Goal: Information Seeking & Learning: Learn about a topic

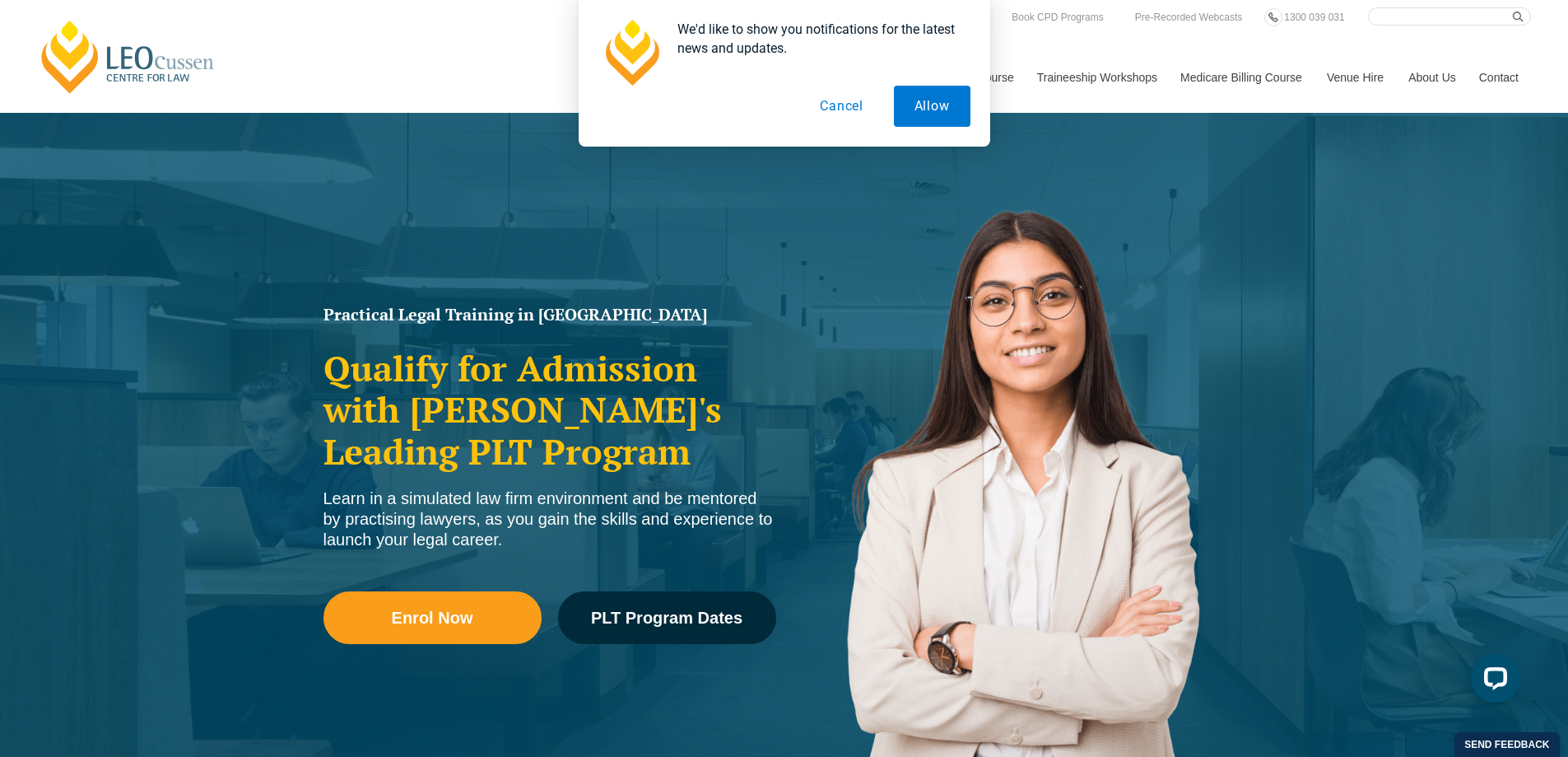
click at [839, 105] on button "Cancel" at bounding box center [842, 106] width 85 height 41
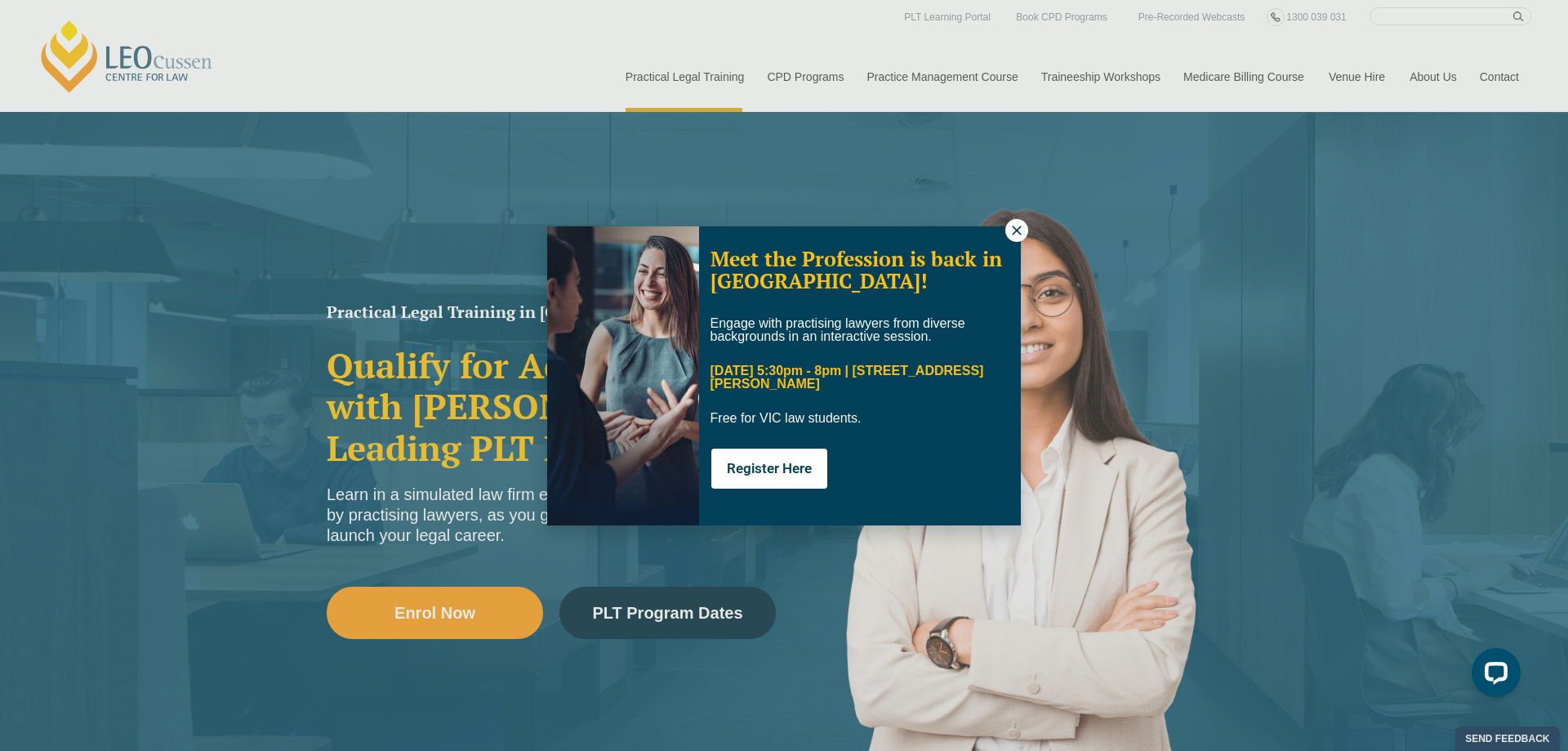
click at [1012, 232] on icon at bounding box center [1016, 229] width 15 height 15
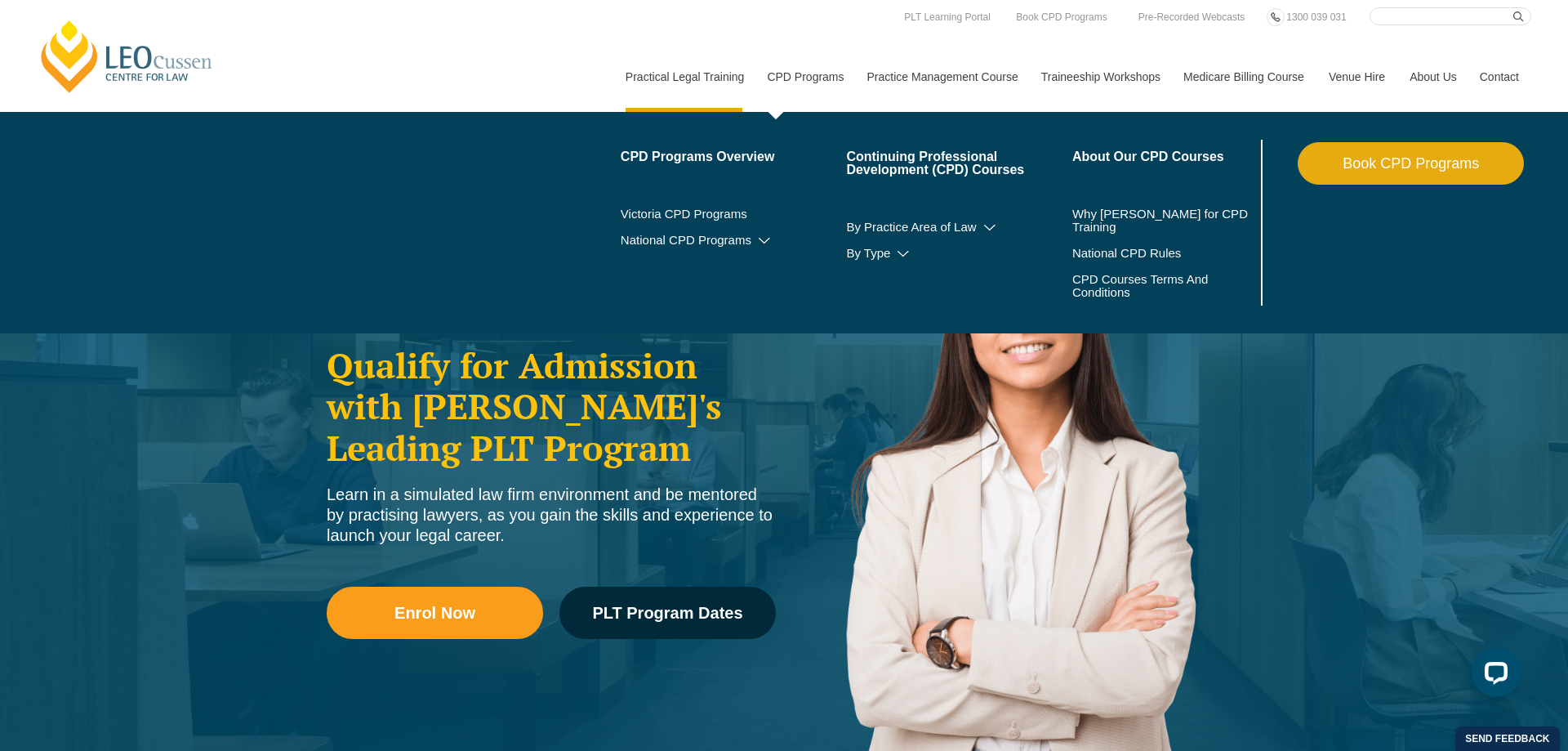
click at [811, 79] on body "Leo Cussen Centre for Law Search here Practical Legal Training Our Practical Le…" at bounding box center [784, 375] width 1568 height 751
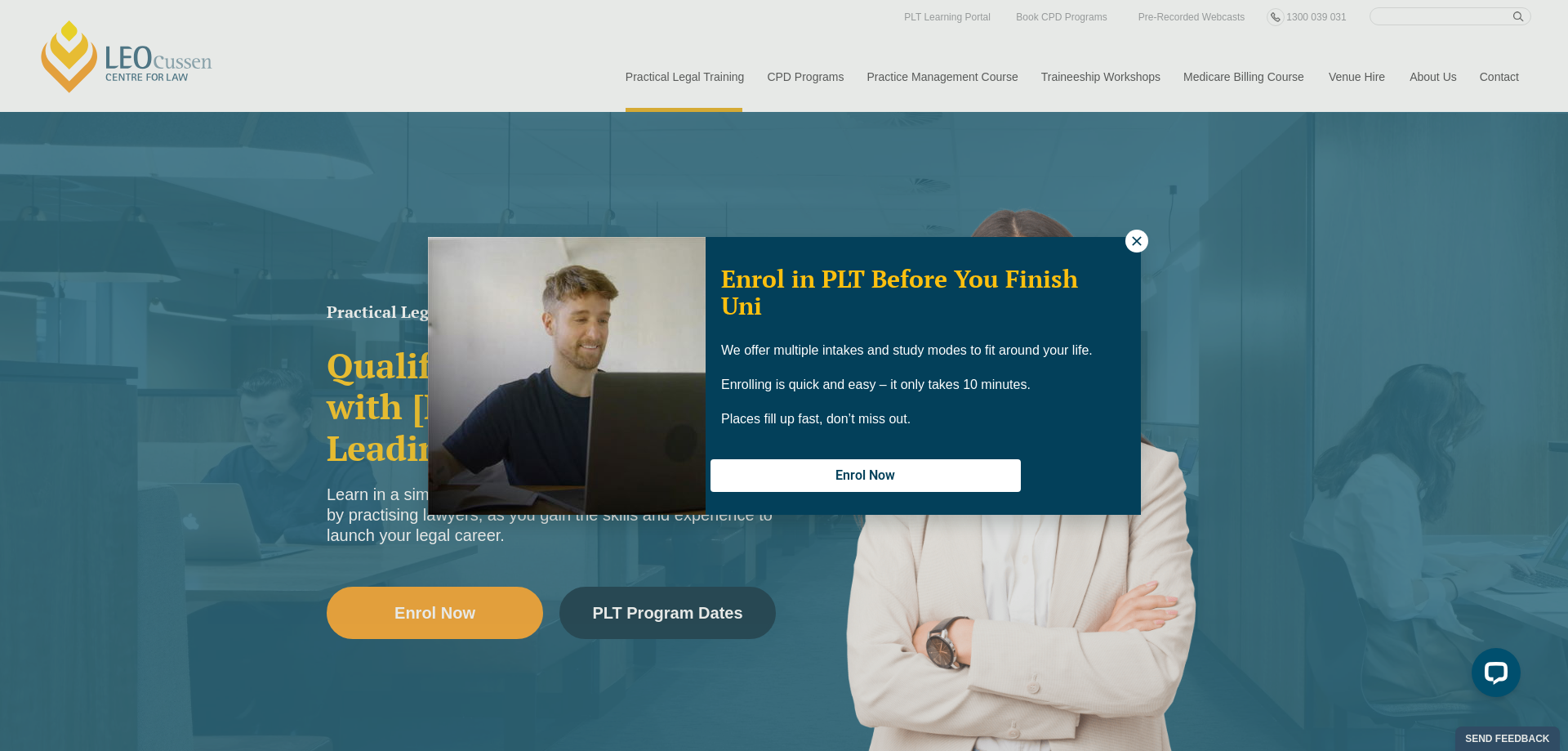
click at [1134, 239] on icon at bounding box center [1136, 240] width 15 height 15
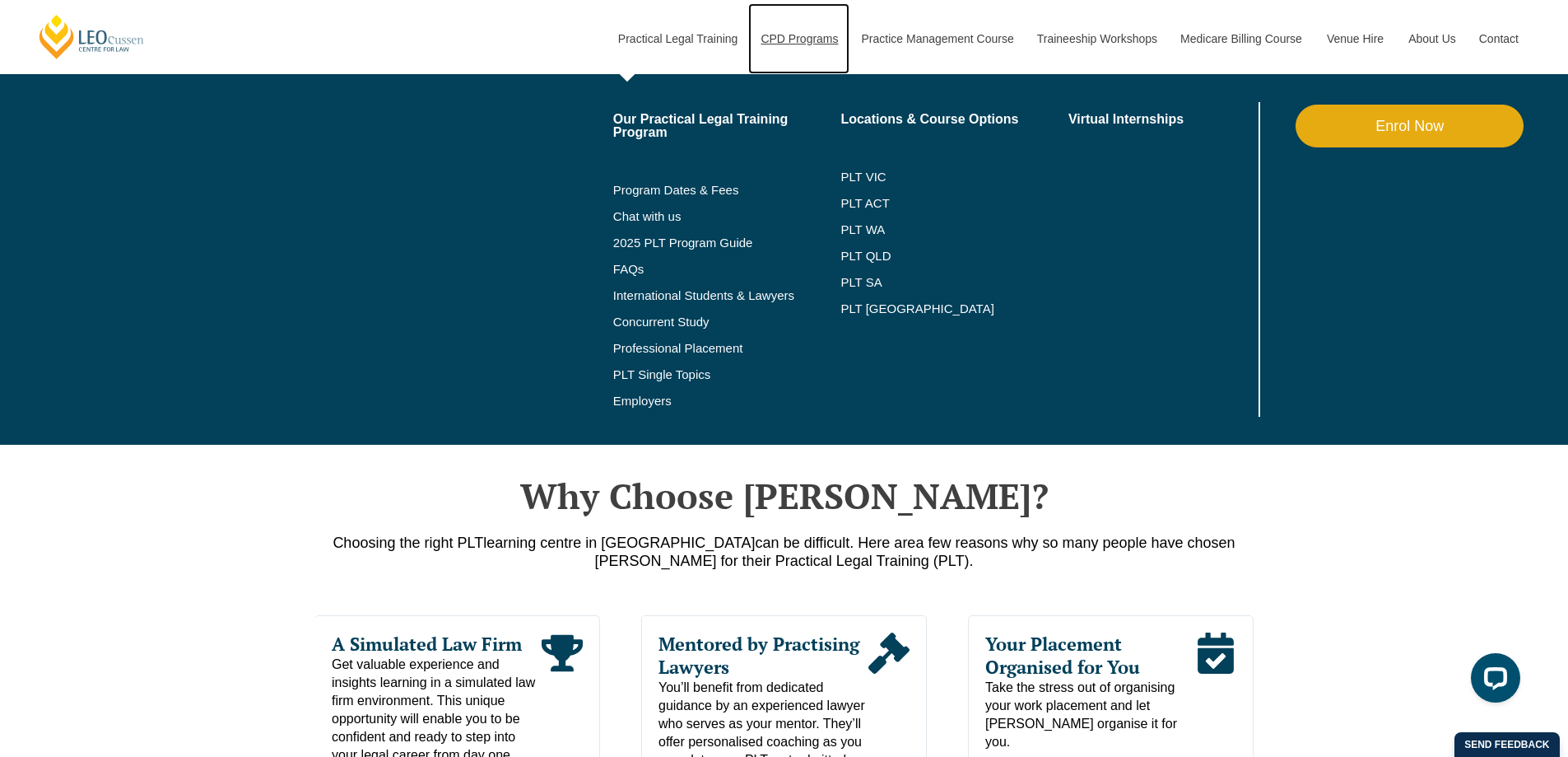
scroll to position [494, 0]
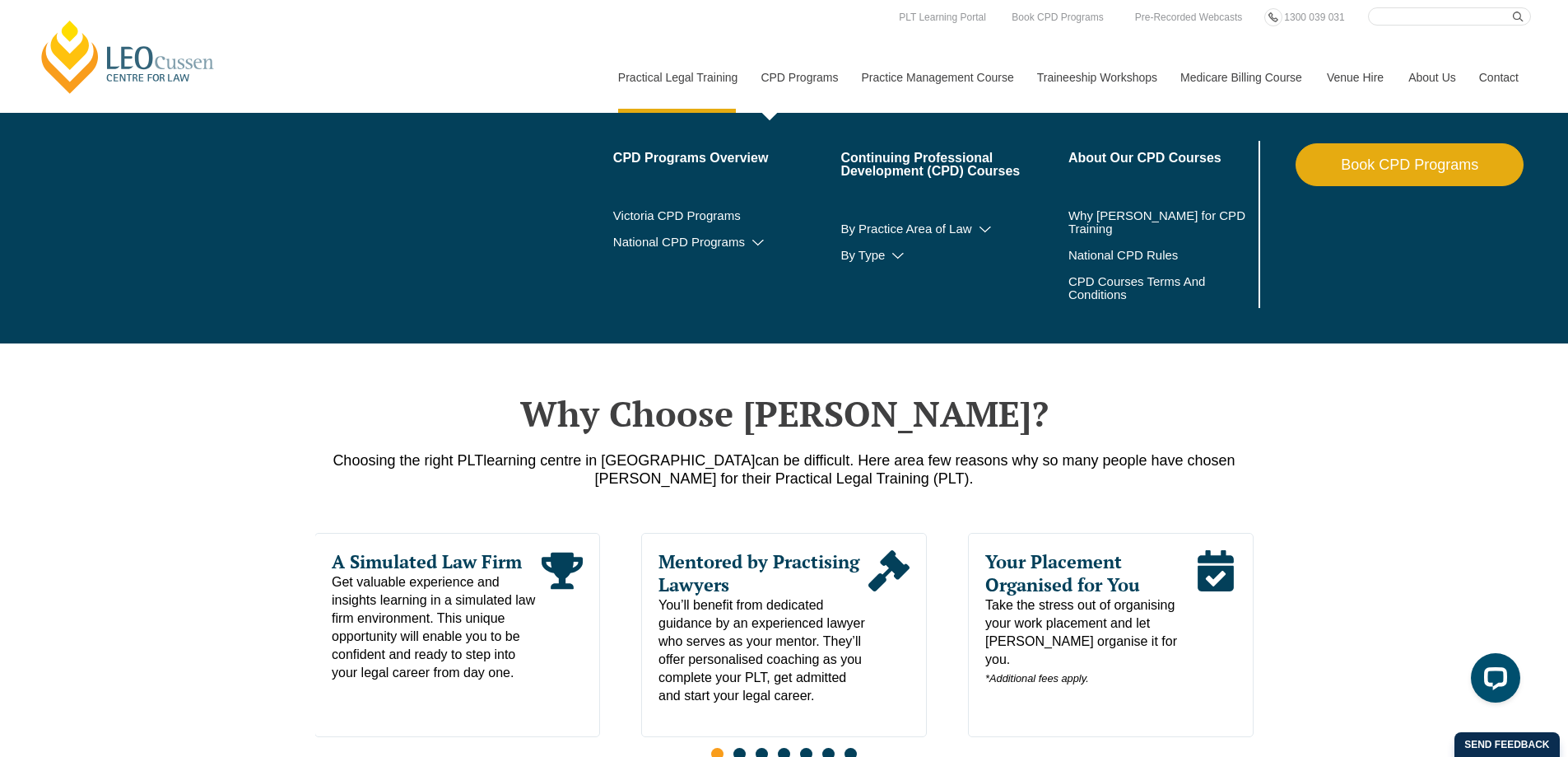
click at [790, 77] on link "CPD Programs" at bounding box center [798, 78] width 100 height 71
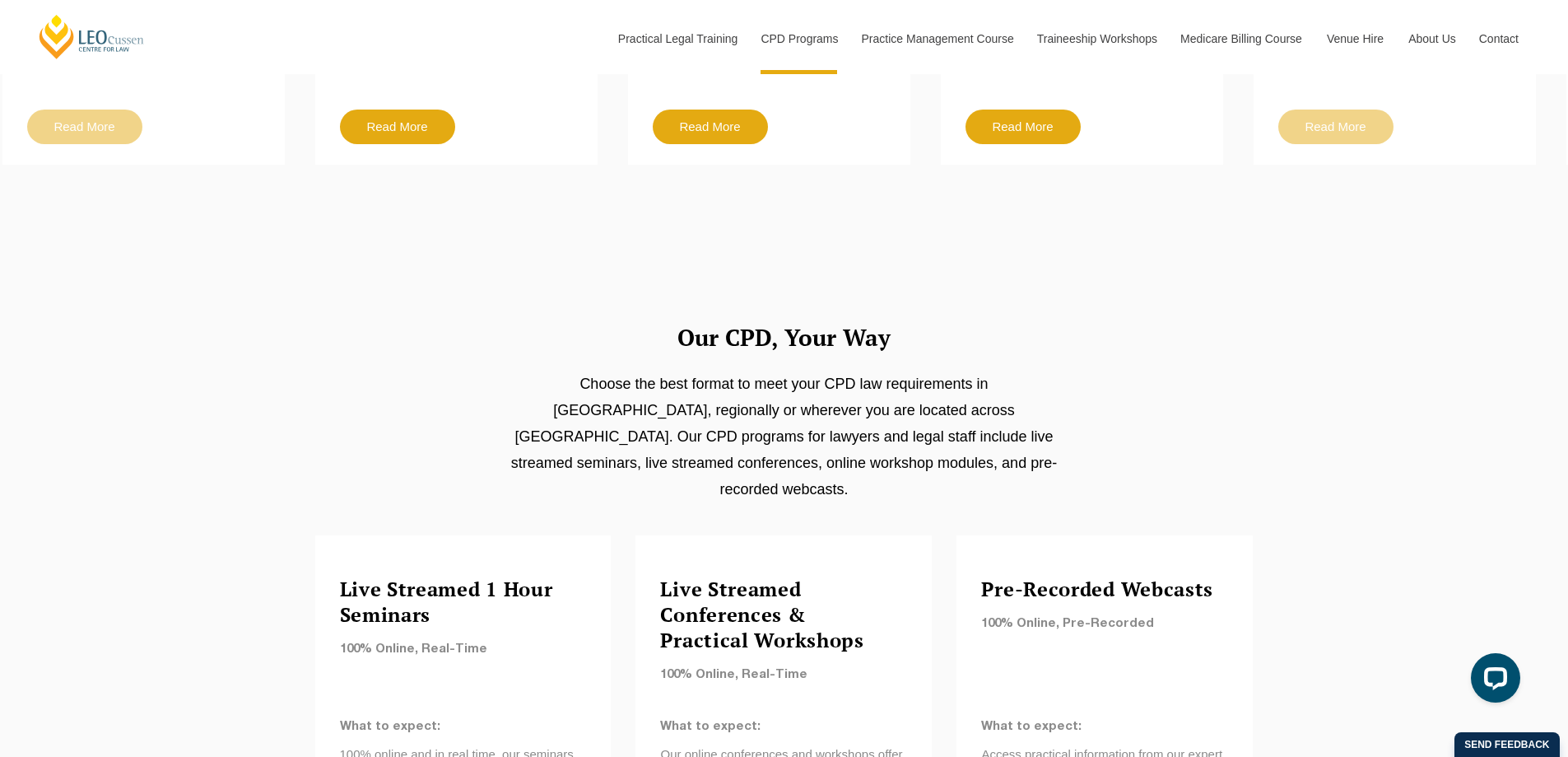
scroll to position [741, 0]
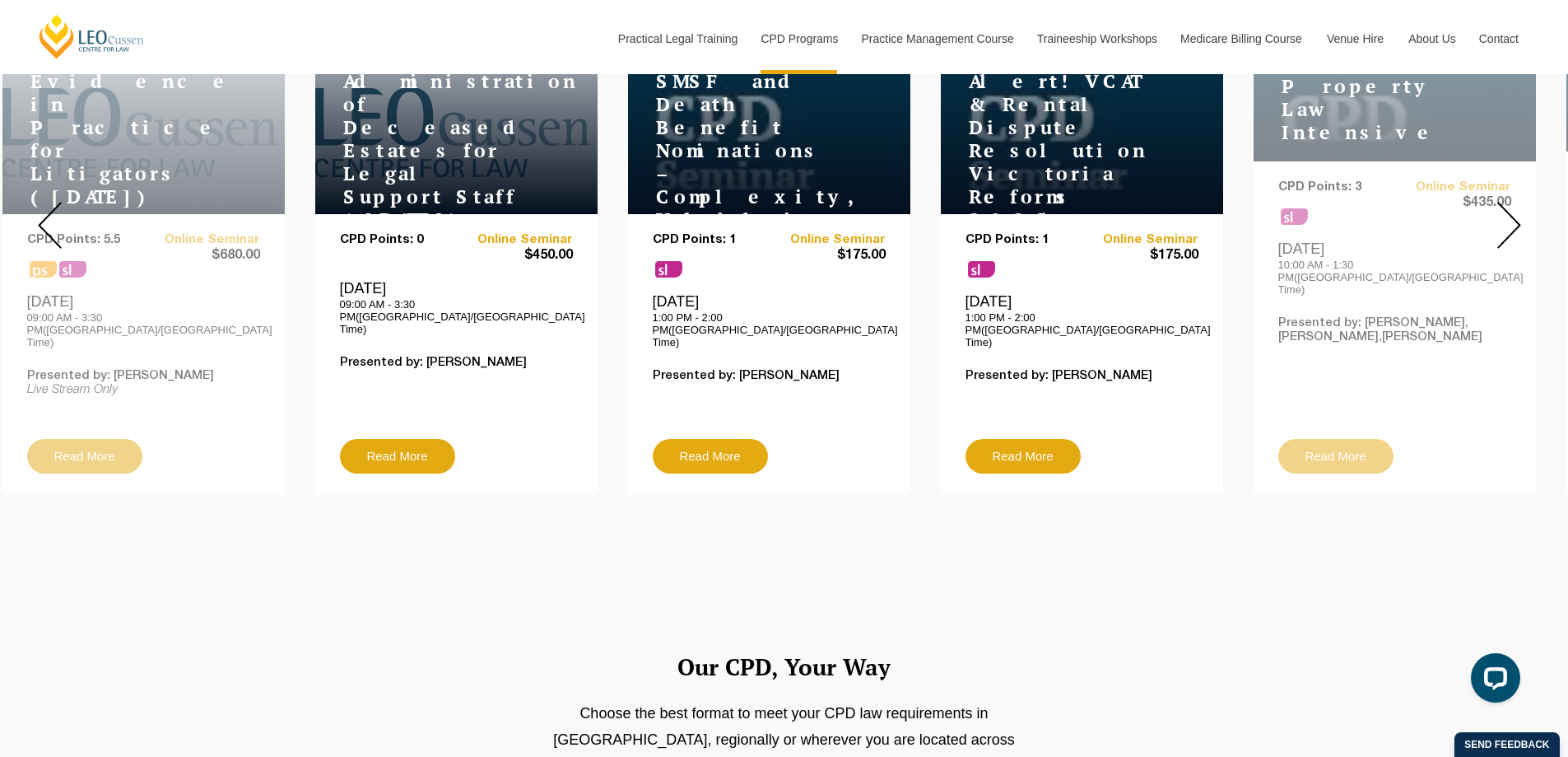
click at [1515, 229] on img at bounding box center [1510, 225] width 24 height 47
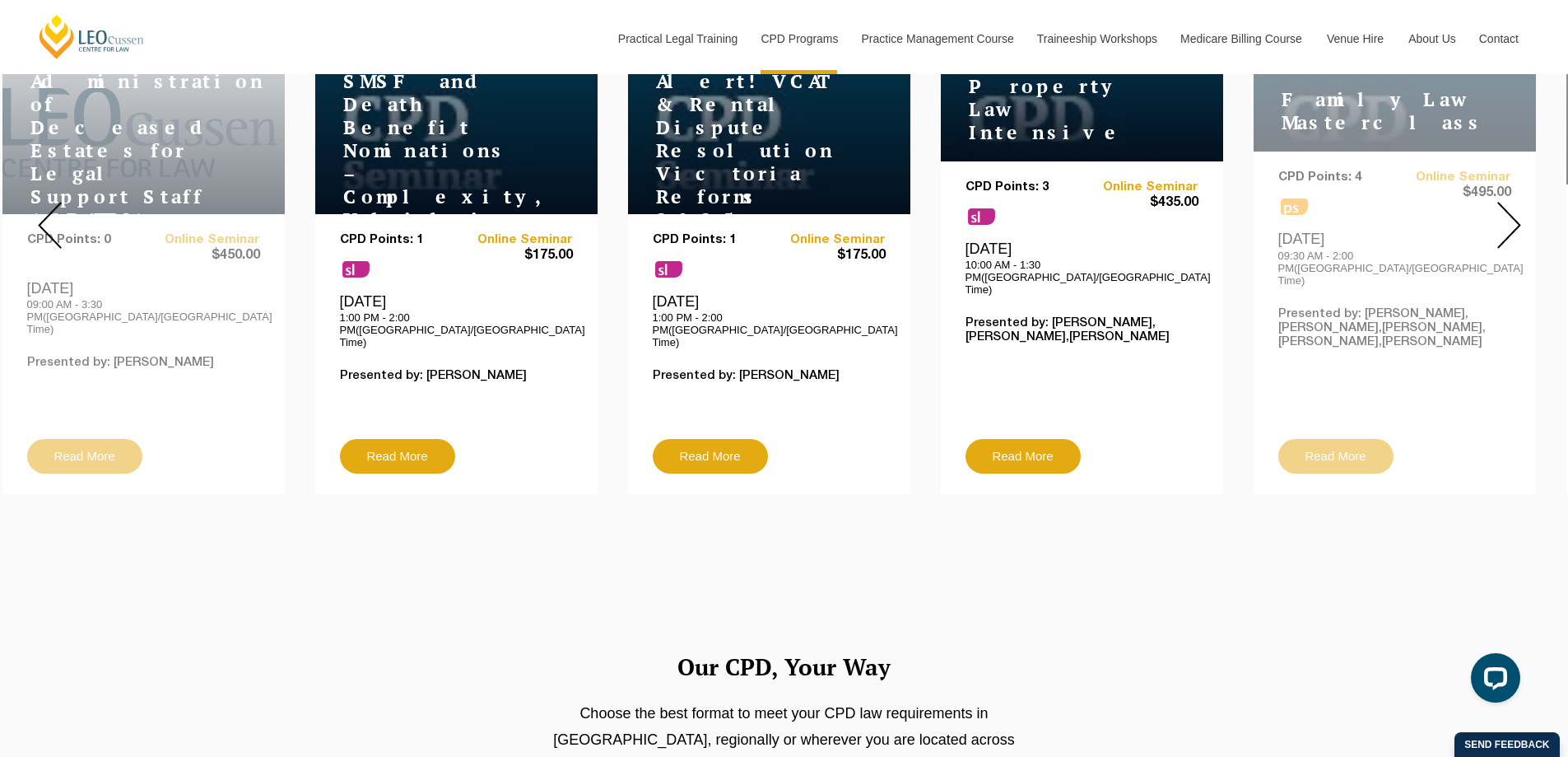
click at [1366, 116] on div "11 SEP Family Law Masterclass CPD Points: 4 ps Online Seminar $495.00 Thursday,…" at bounding box center [1395, 254] width 282 height 480
click at [1335, 95] on div "11 SEP Family Law Masterclass CPD Points: 4 ps Online Seminar $495.00 Thursday,…" at bounding box center [1395, 254] width 282 height 480
click at [1503, 217] on img at bounding box center [1510, 225] width 24 height 47
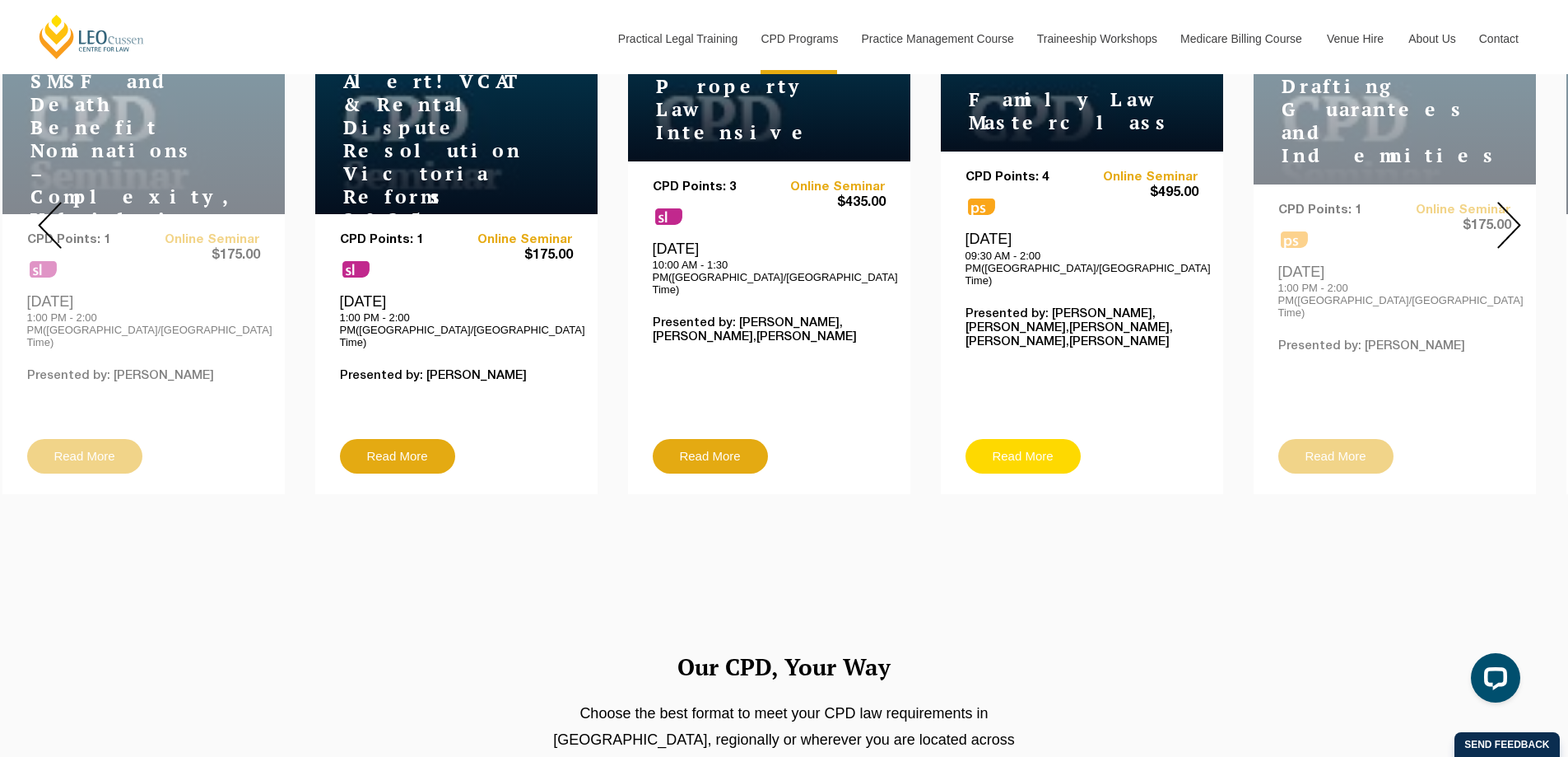
click at [1025, 439] on link "Read More" at bounding box center [1023, 456] width 115 height 34
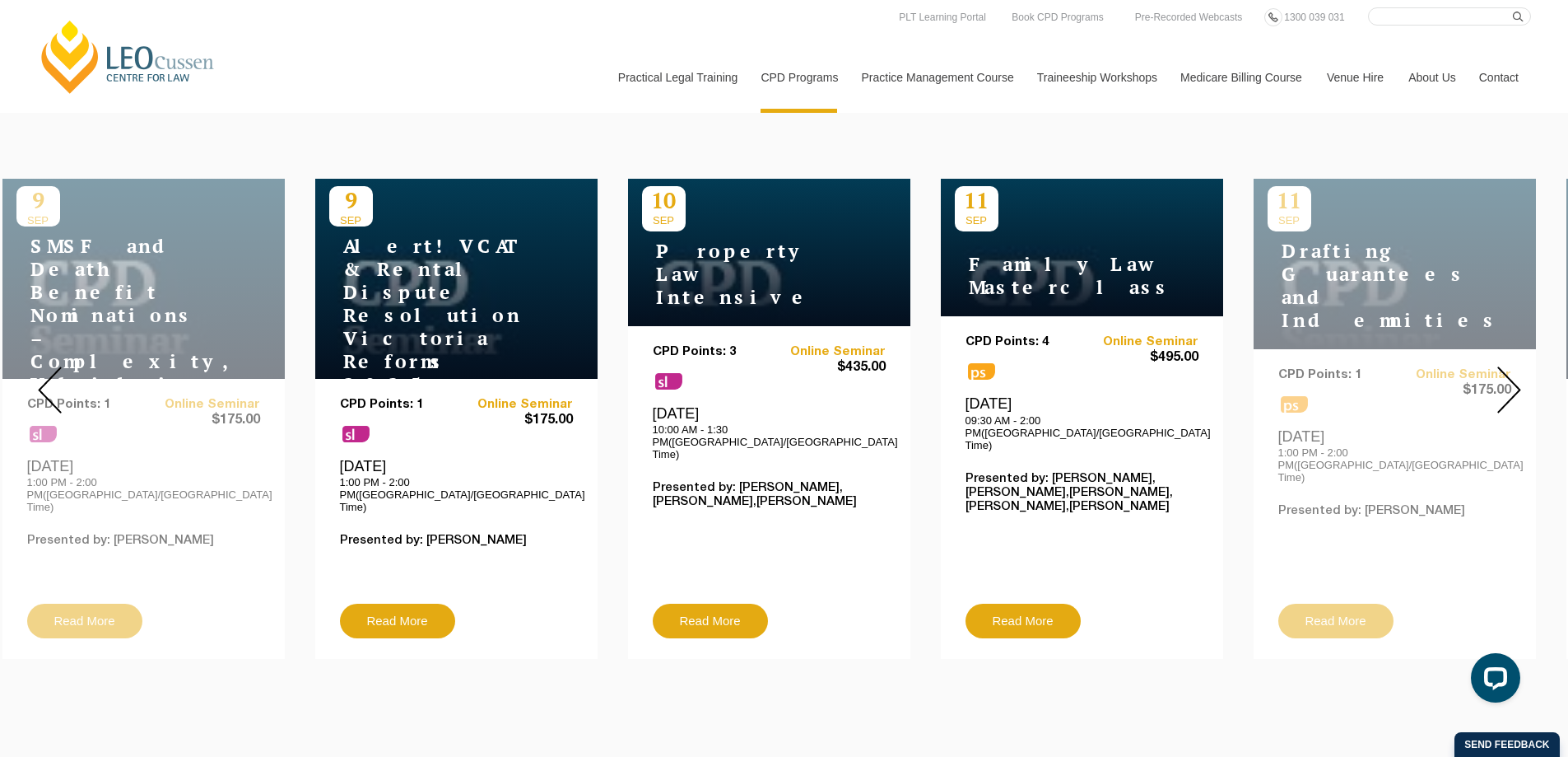
scroll to position [494, 0]
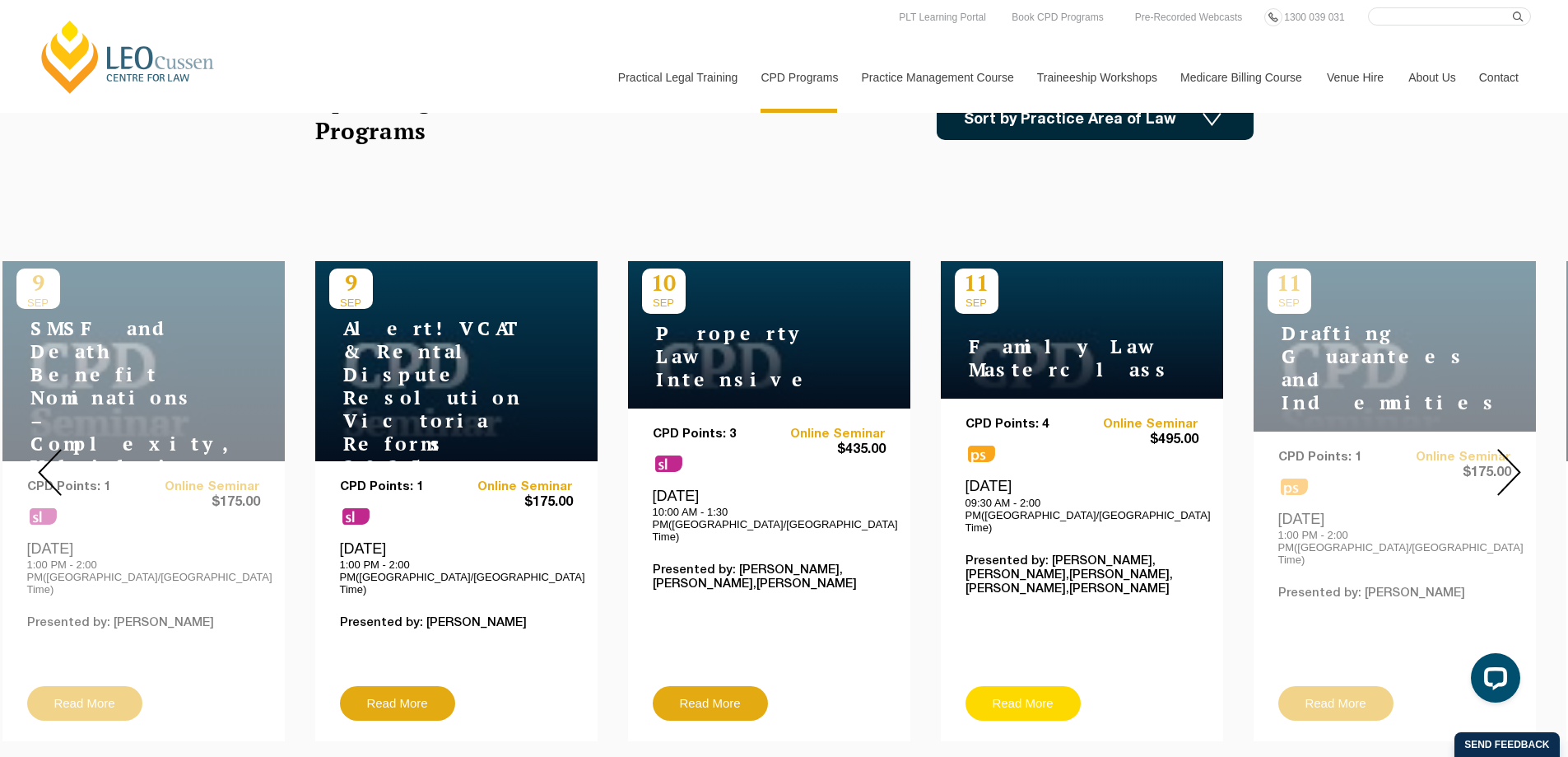
click at [1030, 686] on link "Read More" at bounding box center [1023, 703] width 115 height 34
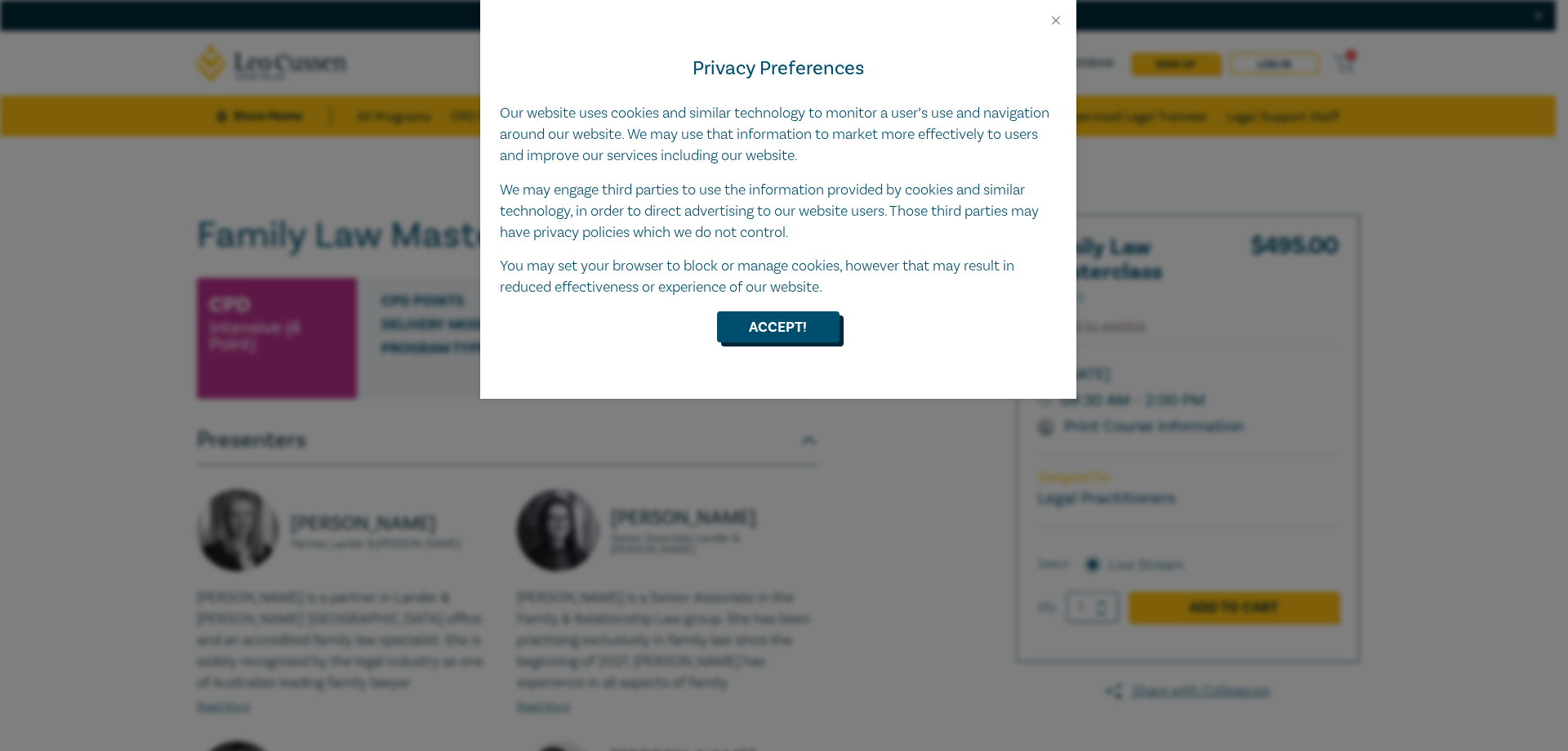
click at [776, 325] on button "Accept!" at bounding box center [777, 327] width 122 height 31
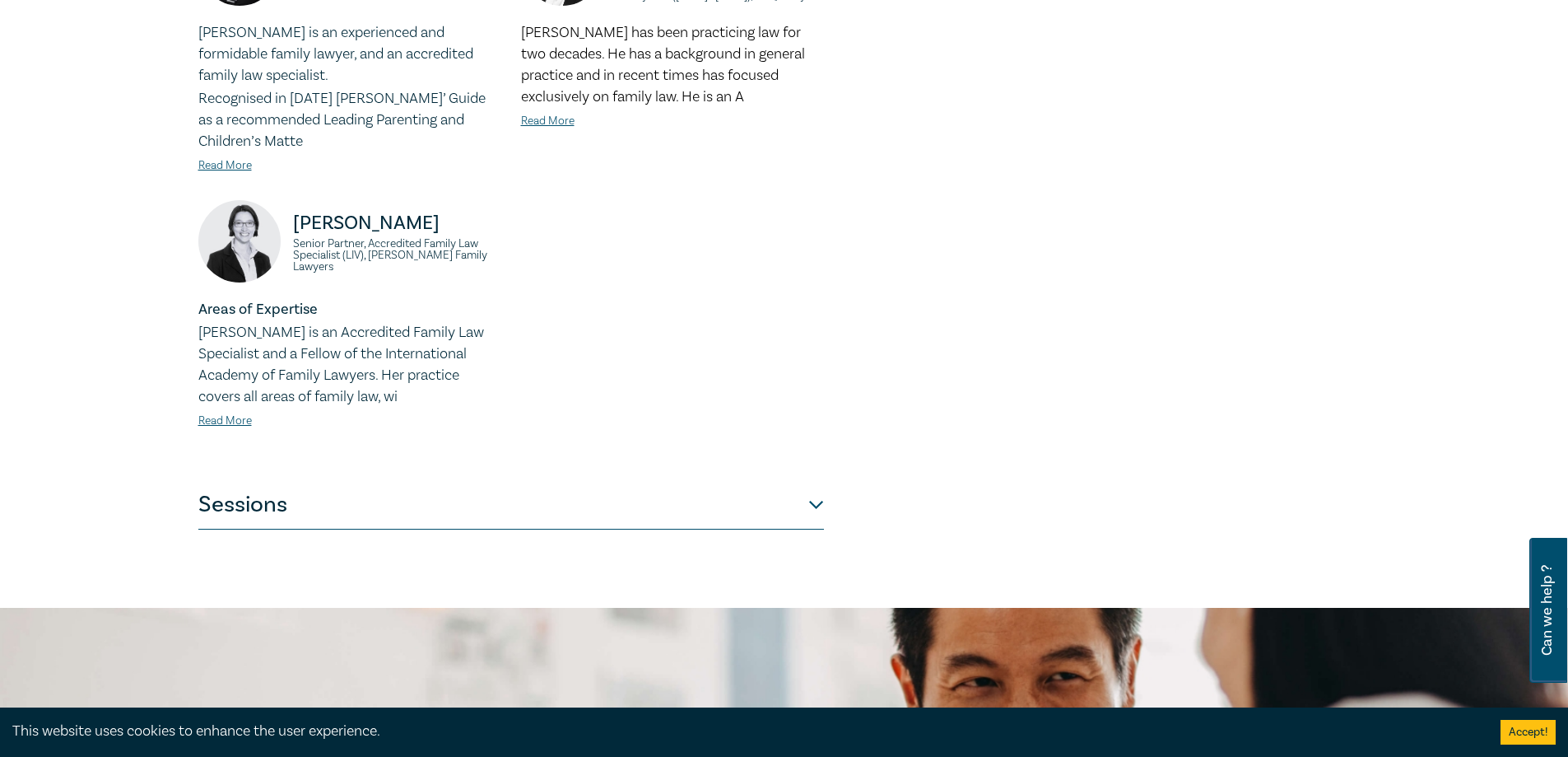
scroll to position [906, 0]
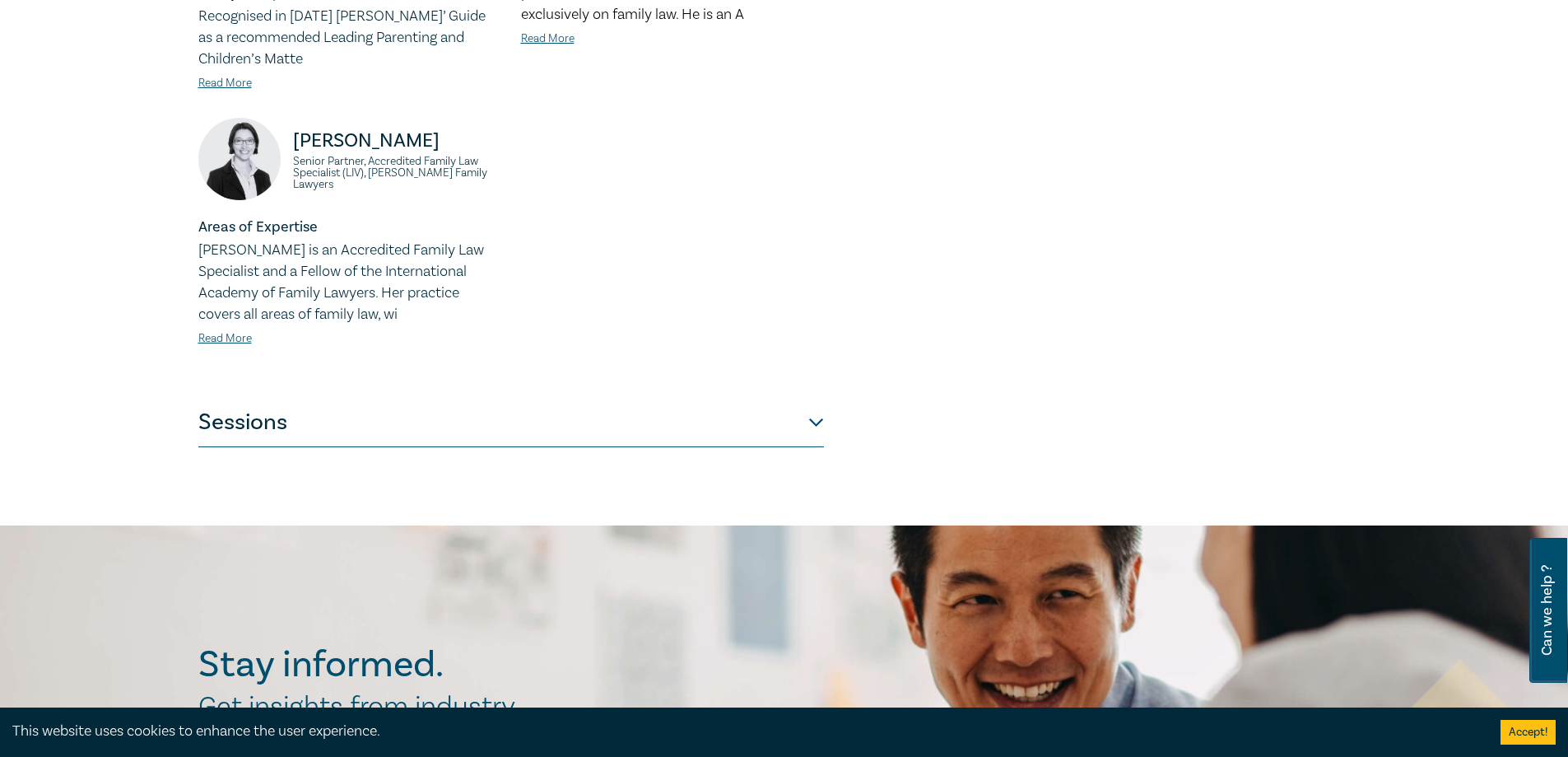
click at [818, 417] on button "Sessions" at bounding box center [512, 422] width 626 height 49
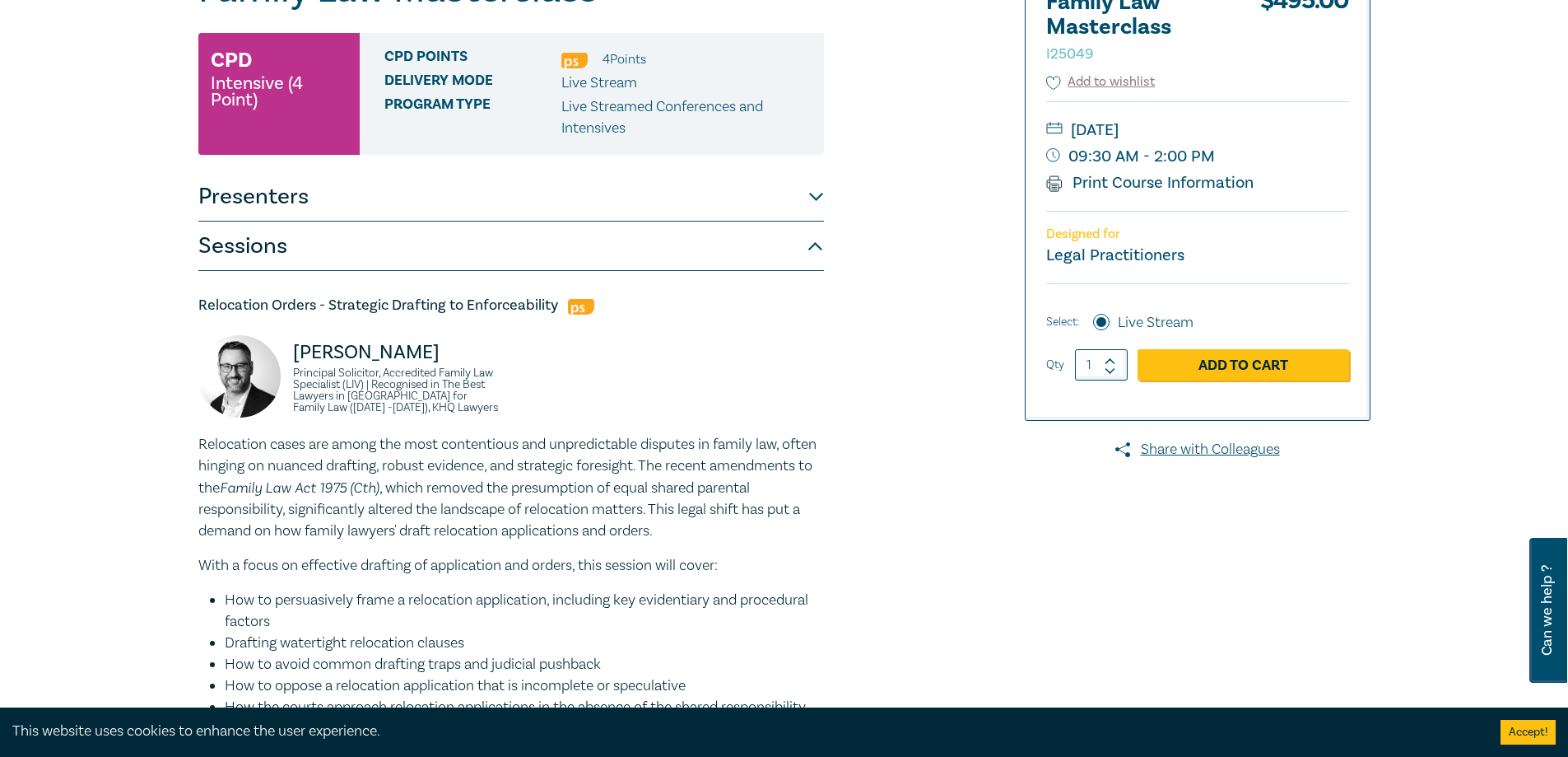
scroll to position [0, 0]
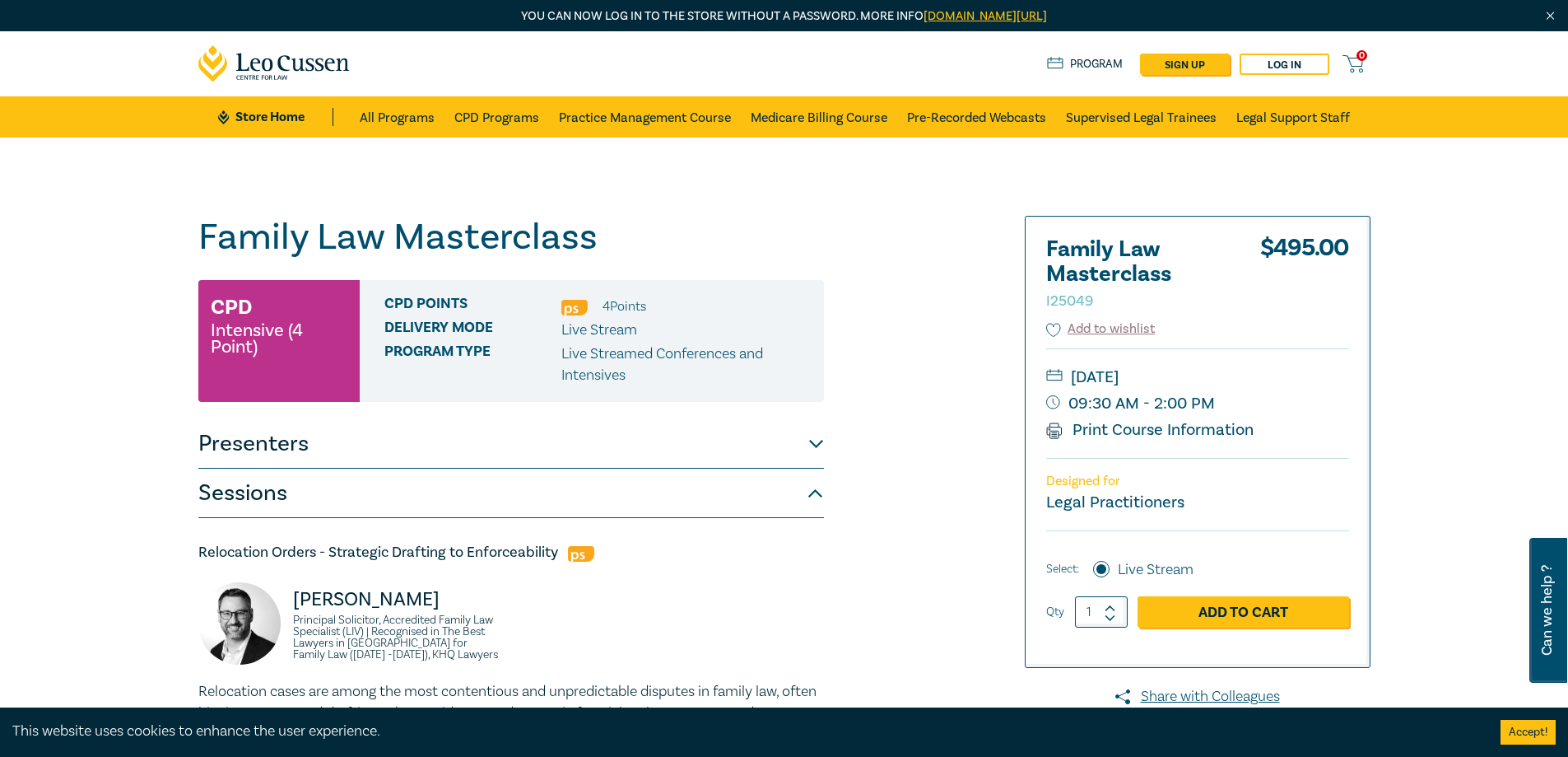
click at [815, 453] on button "Presenters" at bounding box center [512, 444] width 626 height 49
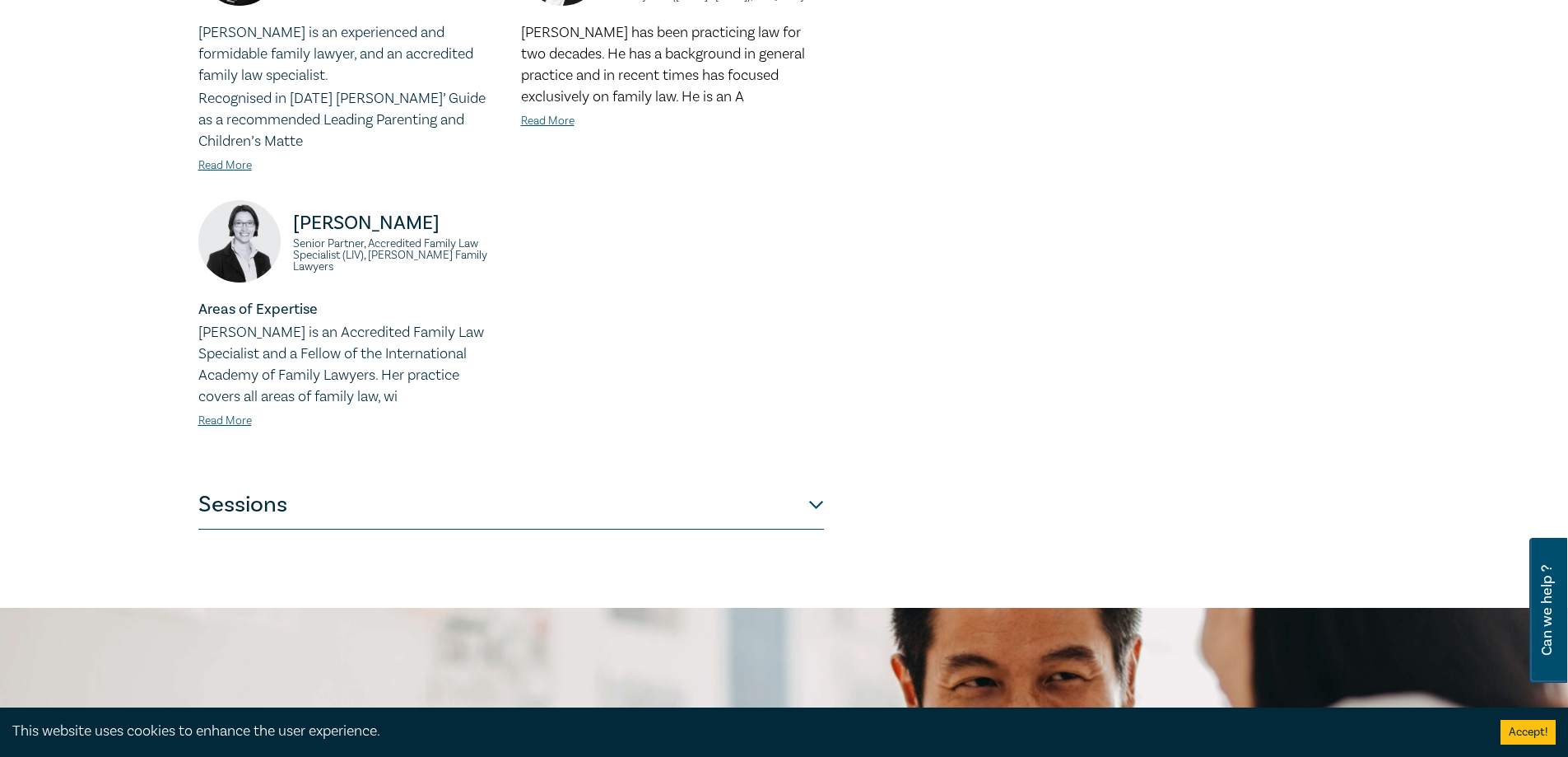
scroll to position [988, 0]
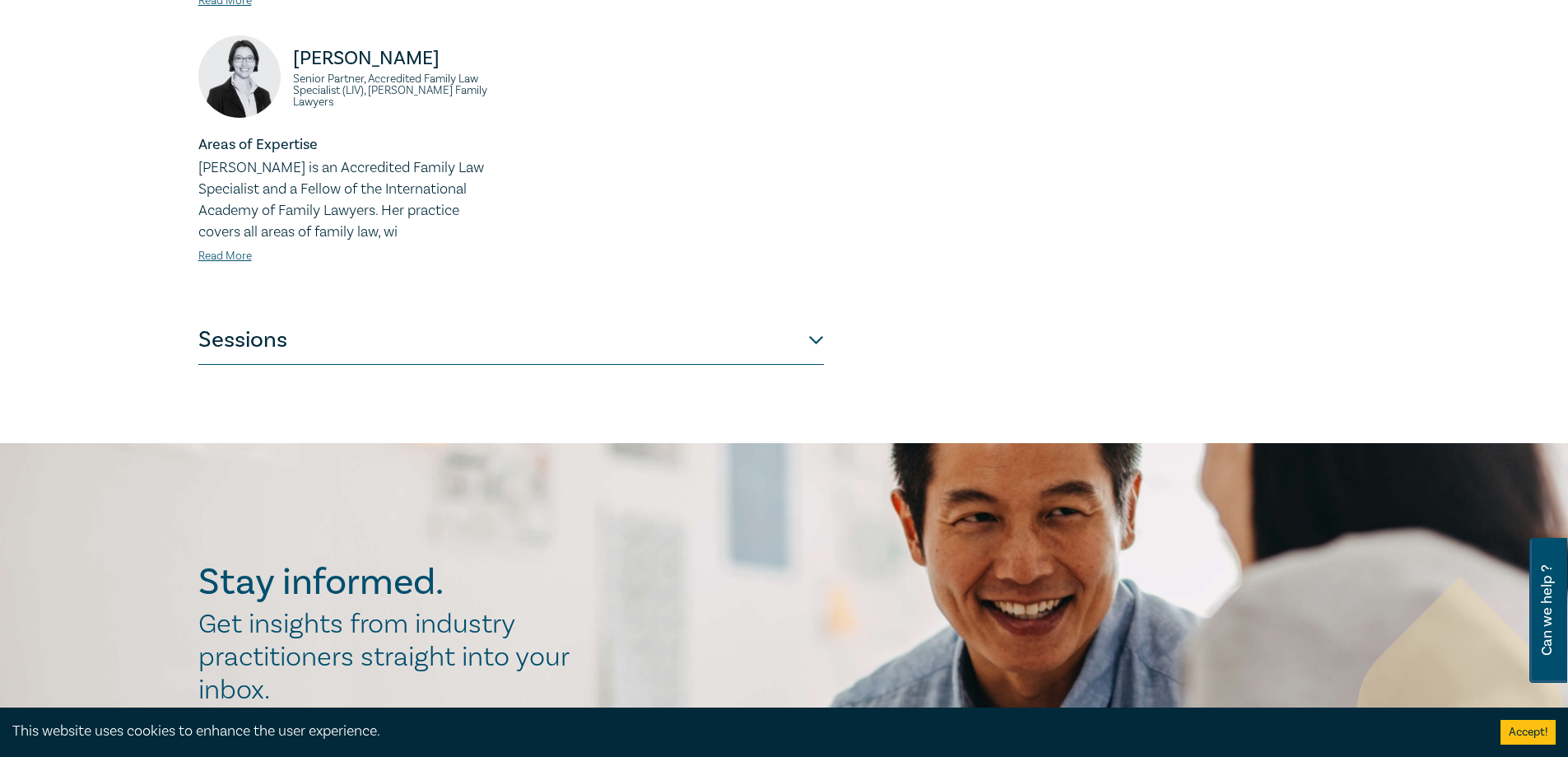
click at [814, 337] on button "Sessions" at bounding box center [512, 340] width 626 height 49
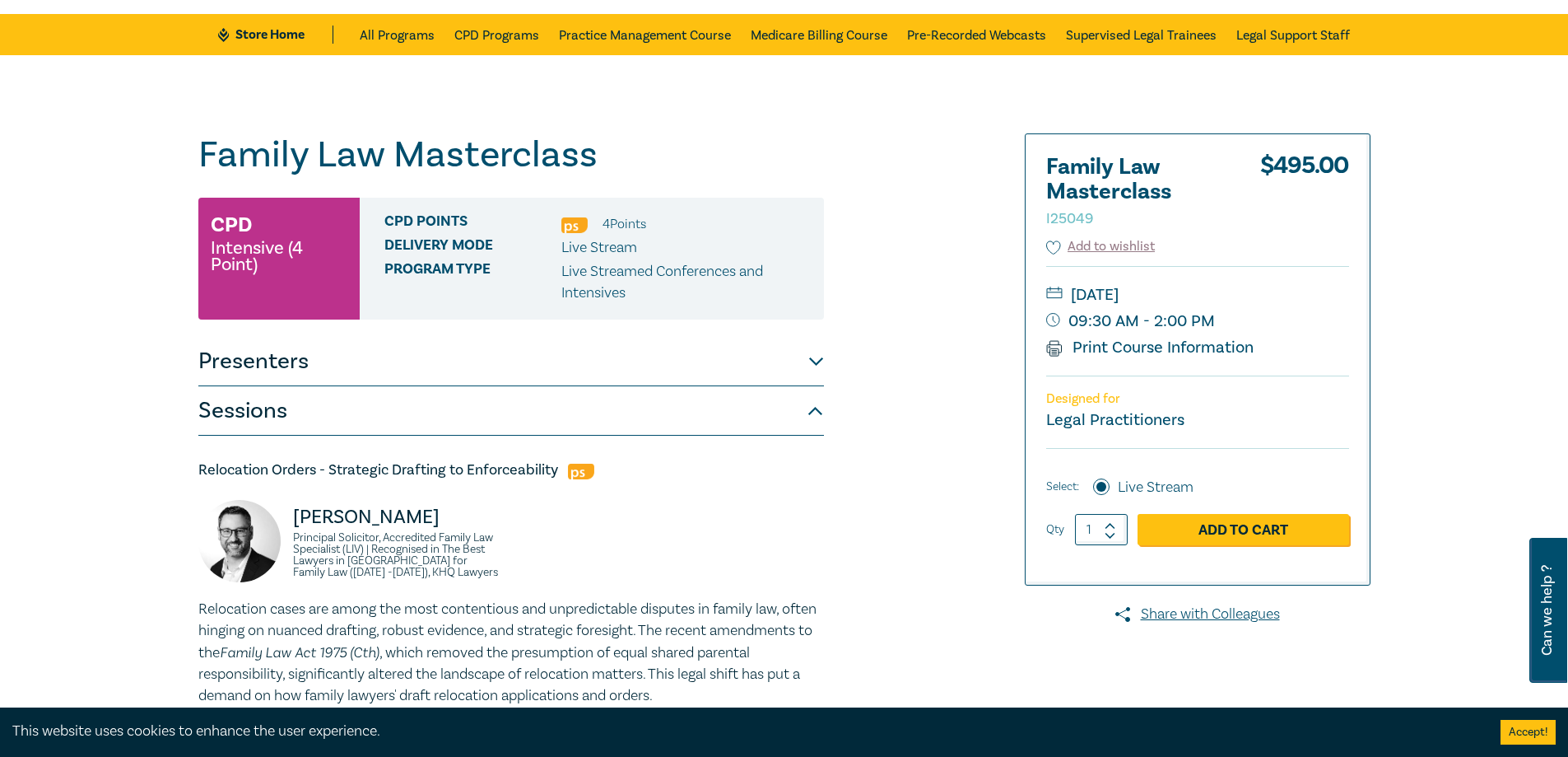
scroll to position [164, 0]
